Goal: Transaction & Acquisition: Book appointment/travel/reservation

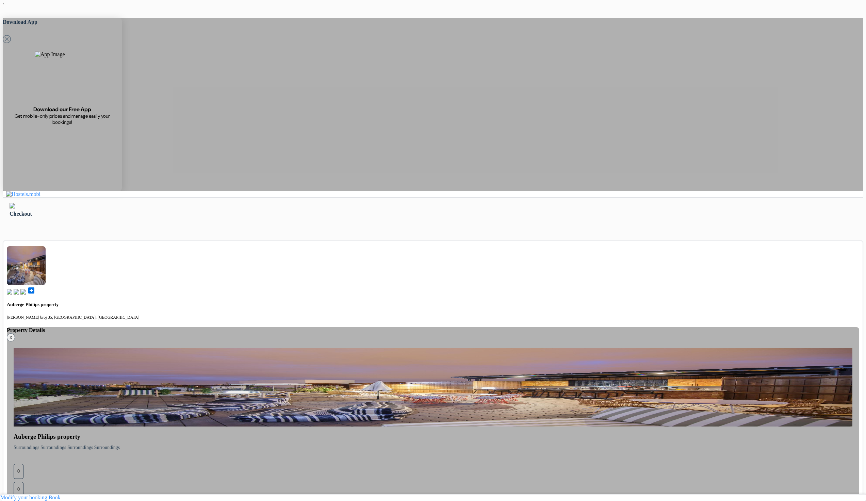
type input "77 123 123"
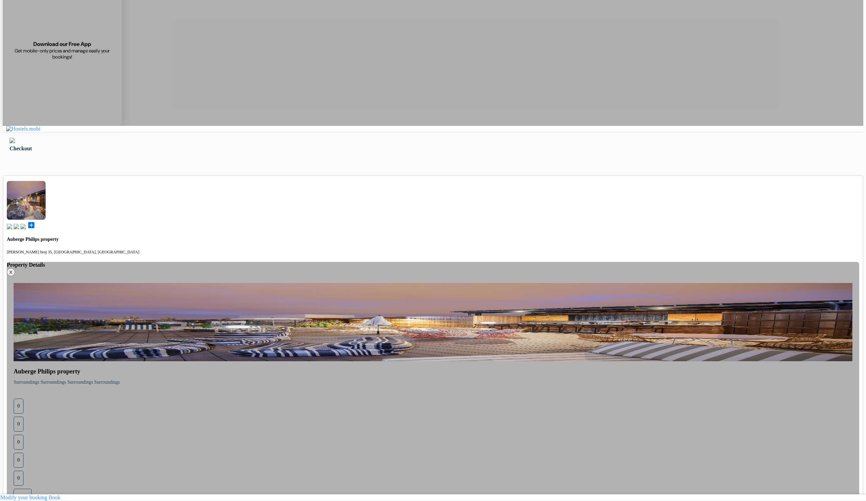
scroll to position [82, 0]
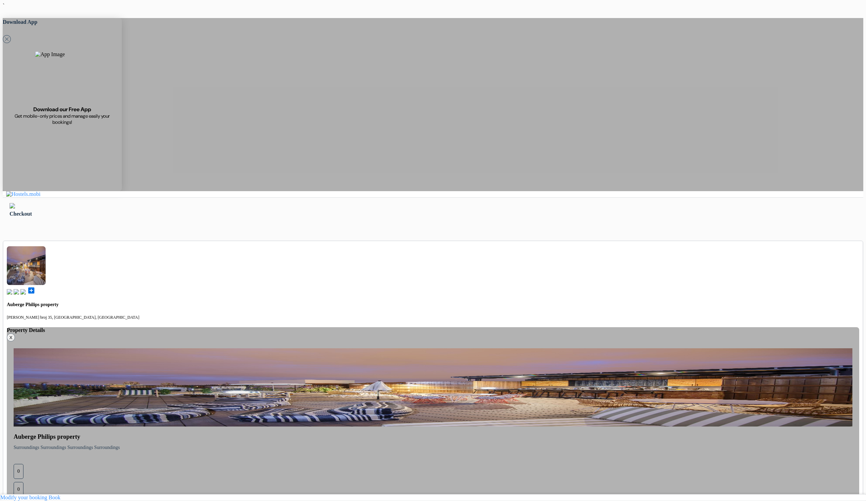
type input "77 123 123"
select select "5"
select select "11"
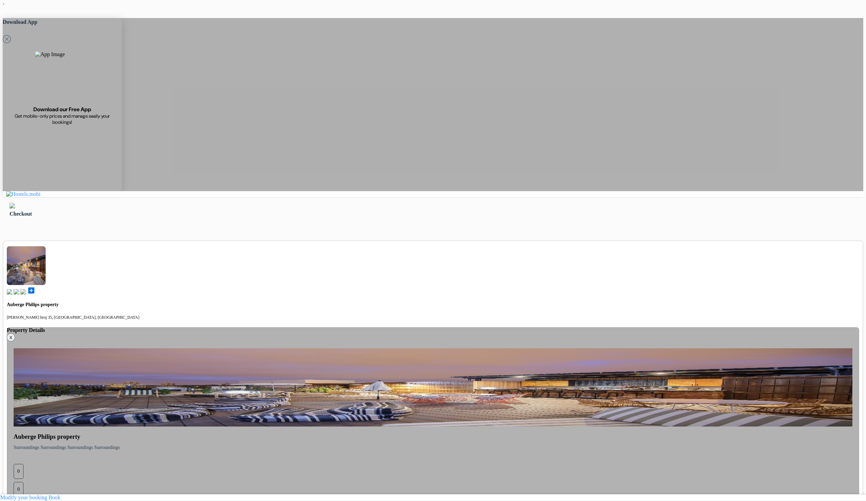
select select "10"
select select "2027"
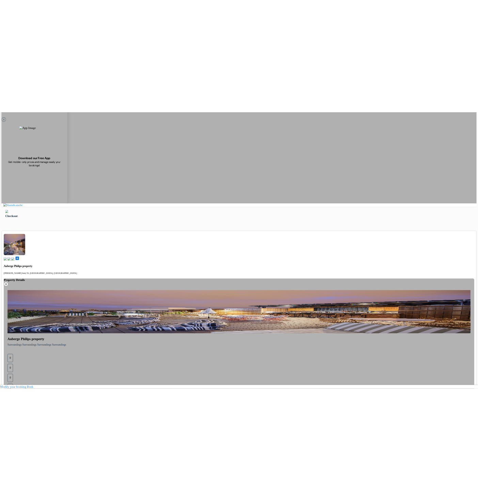
scroll to position [91, 0]
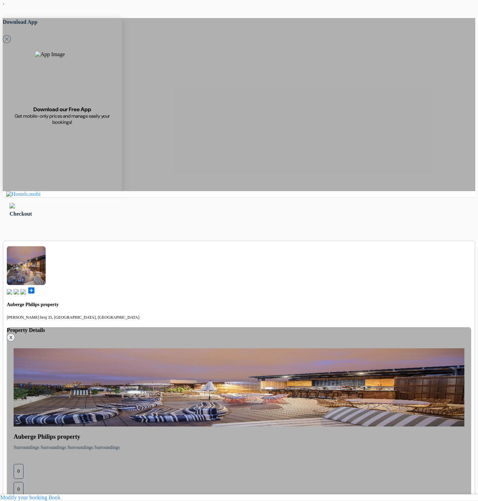
type input "77 123 123"
